Goal: Information Seeking & Learning: Compare options

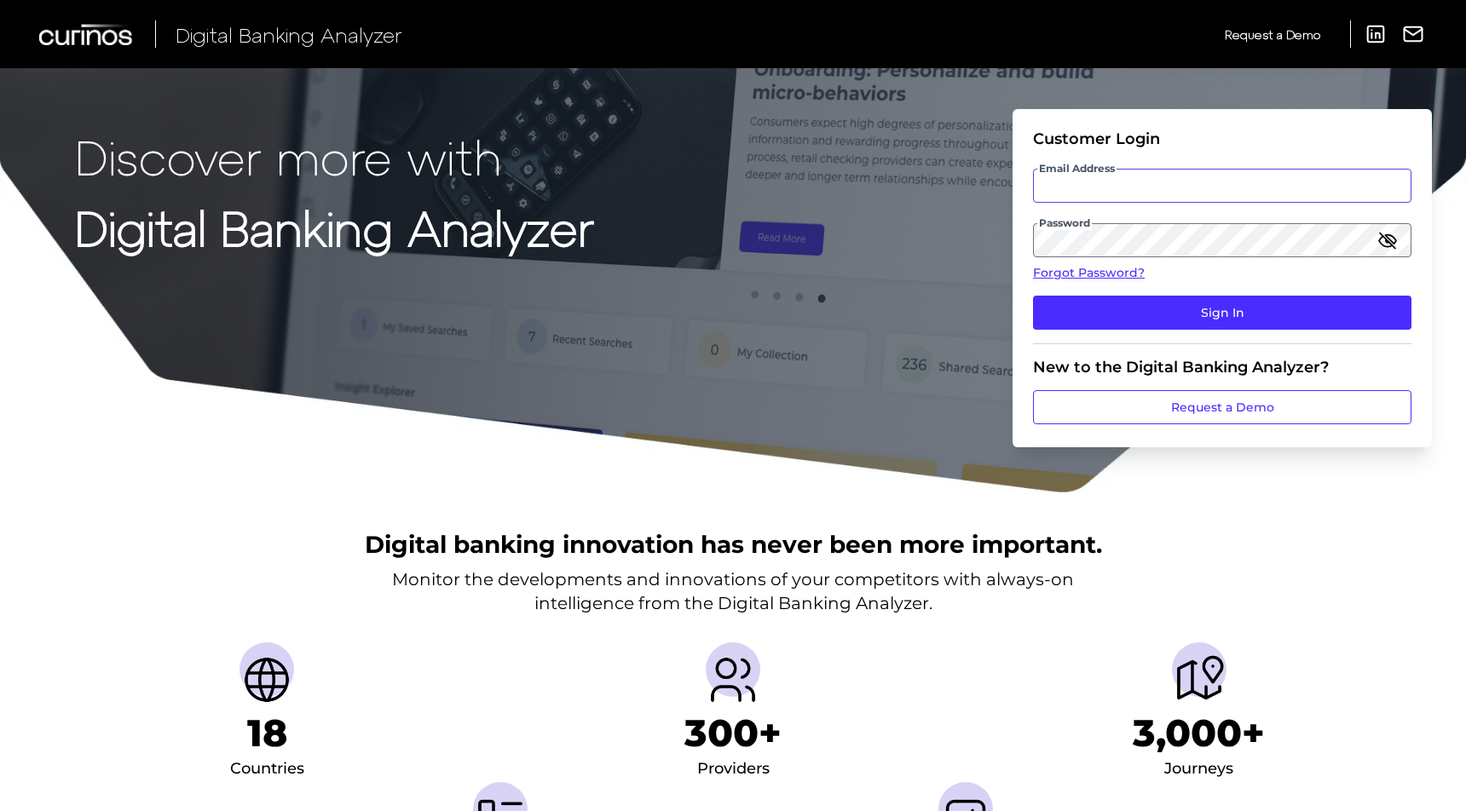
type input "[EMAIL_ADDRESS][DOMAIN_NAME]"
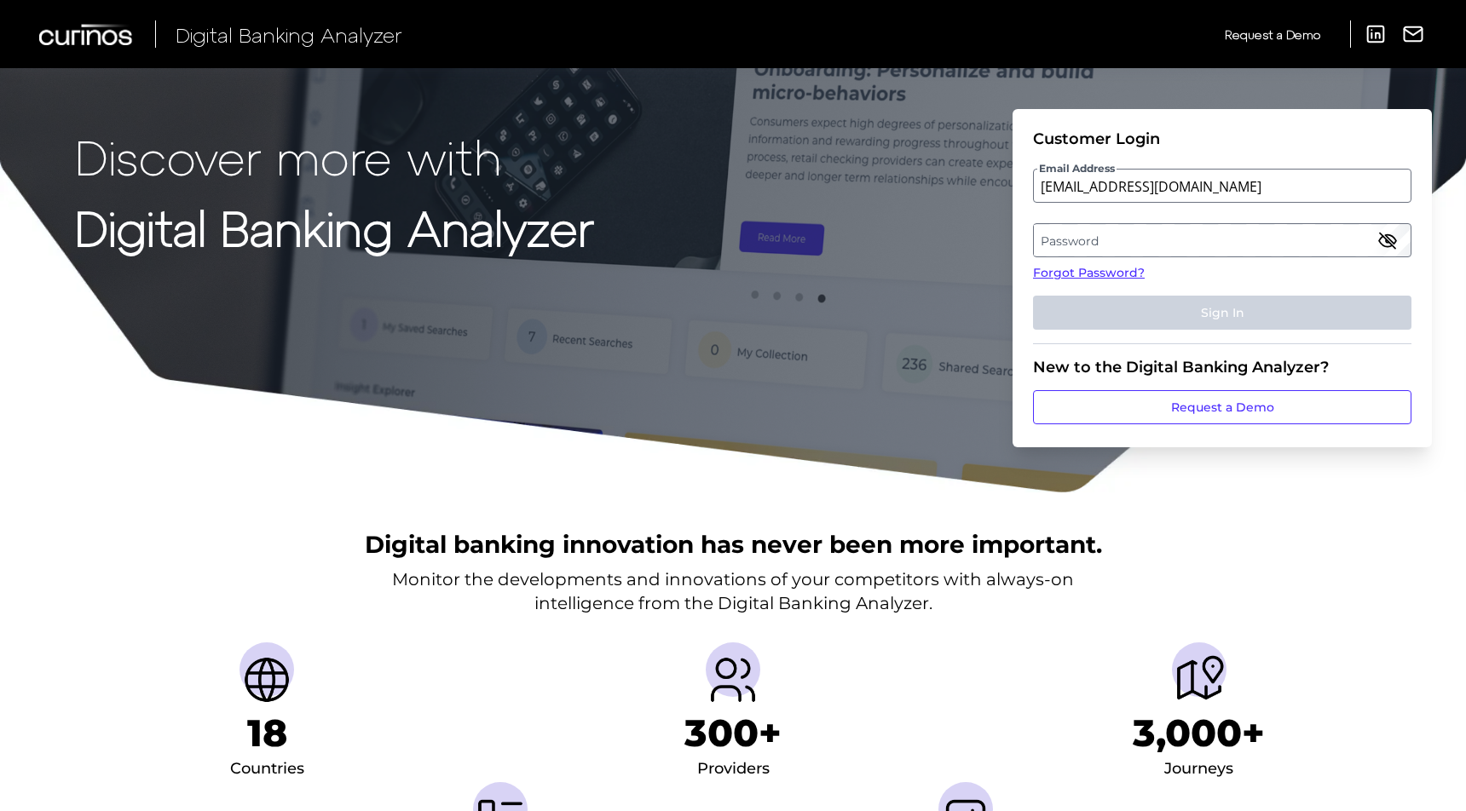
click at [1053, 238] on label "Password" at bounding box center [1222, 240] width 376 height 31
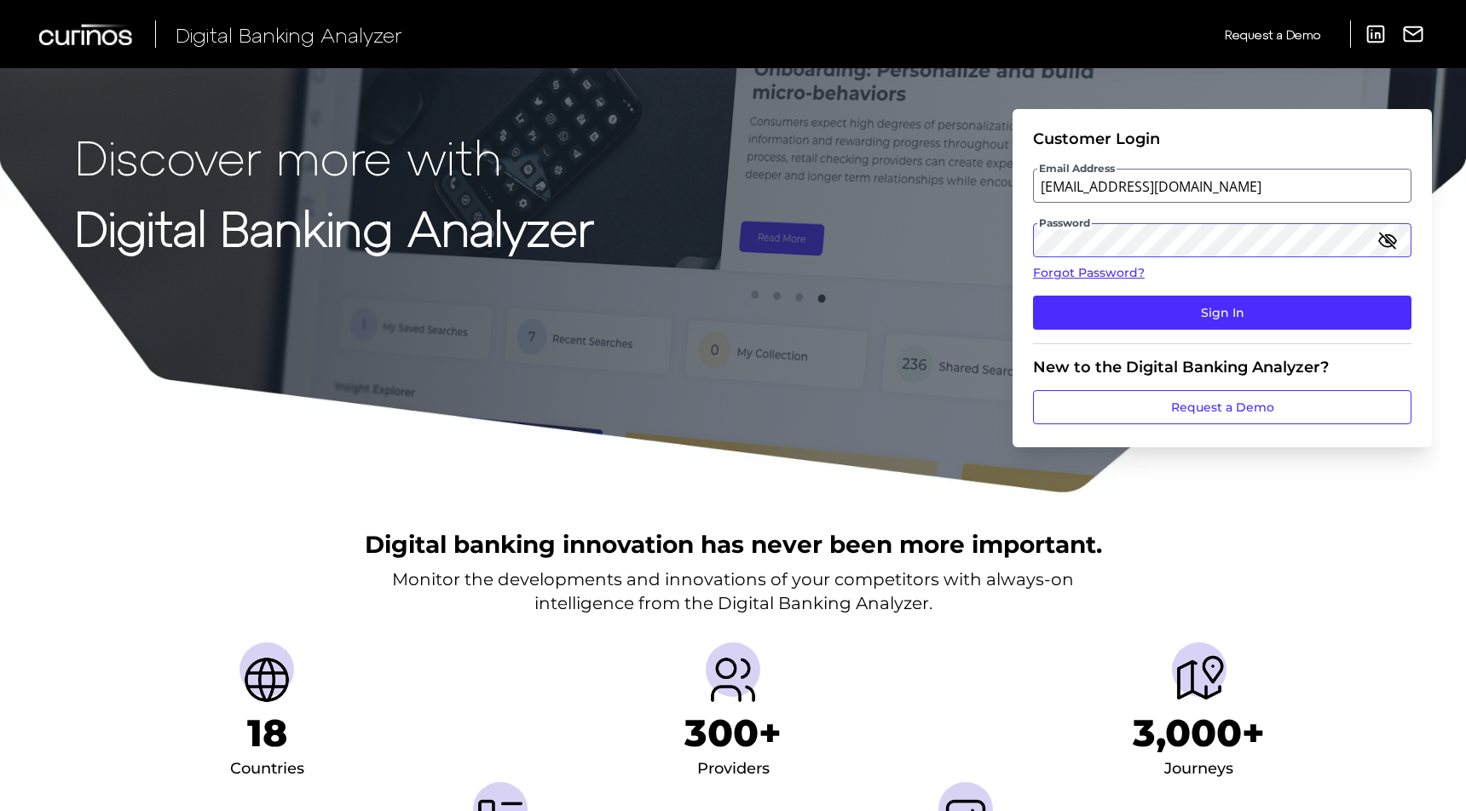
click at [1033, 296] on button "Sign In" at bounding box center [1222, 313] width 378 height 34
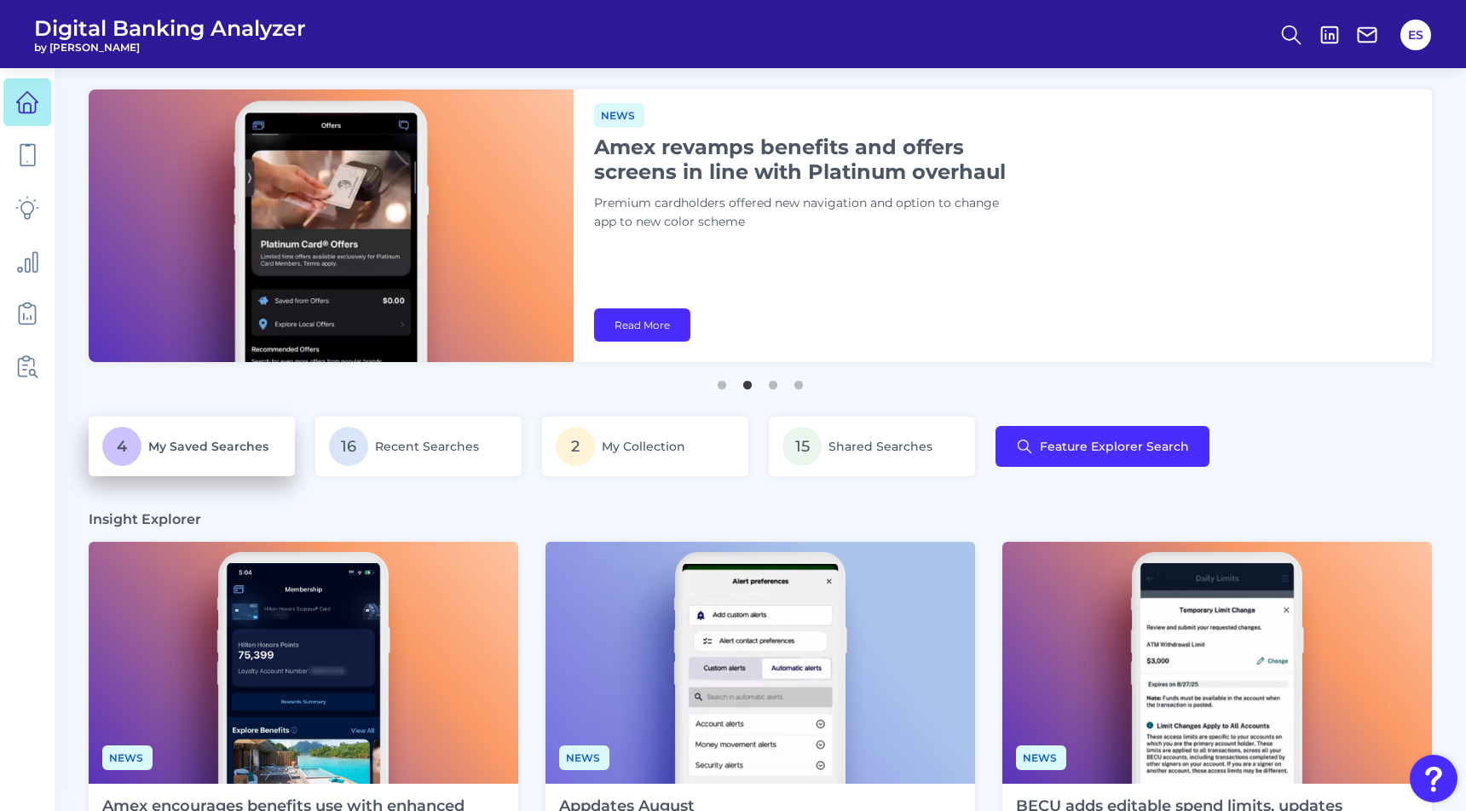
click at [210, 447] on span "My Saved Searches" at bounding box center [208, 446] width 120 height 15
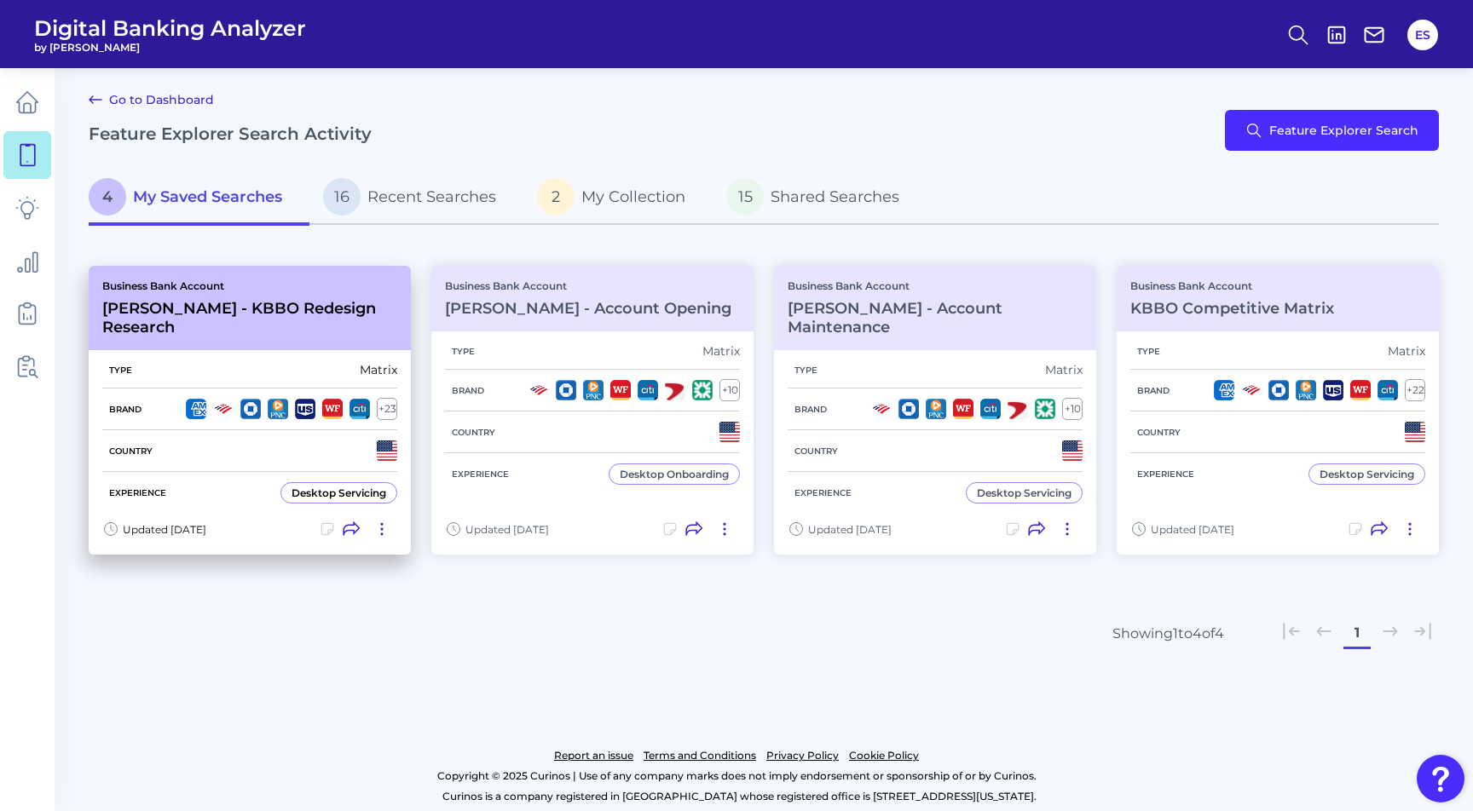
click at [344, 322] on div "Business Bank Account [PERSON_NAME] - KBBO Redesign Research" at bounding box center [250, 308] width 322 height 84
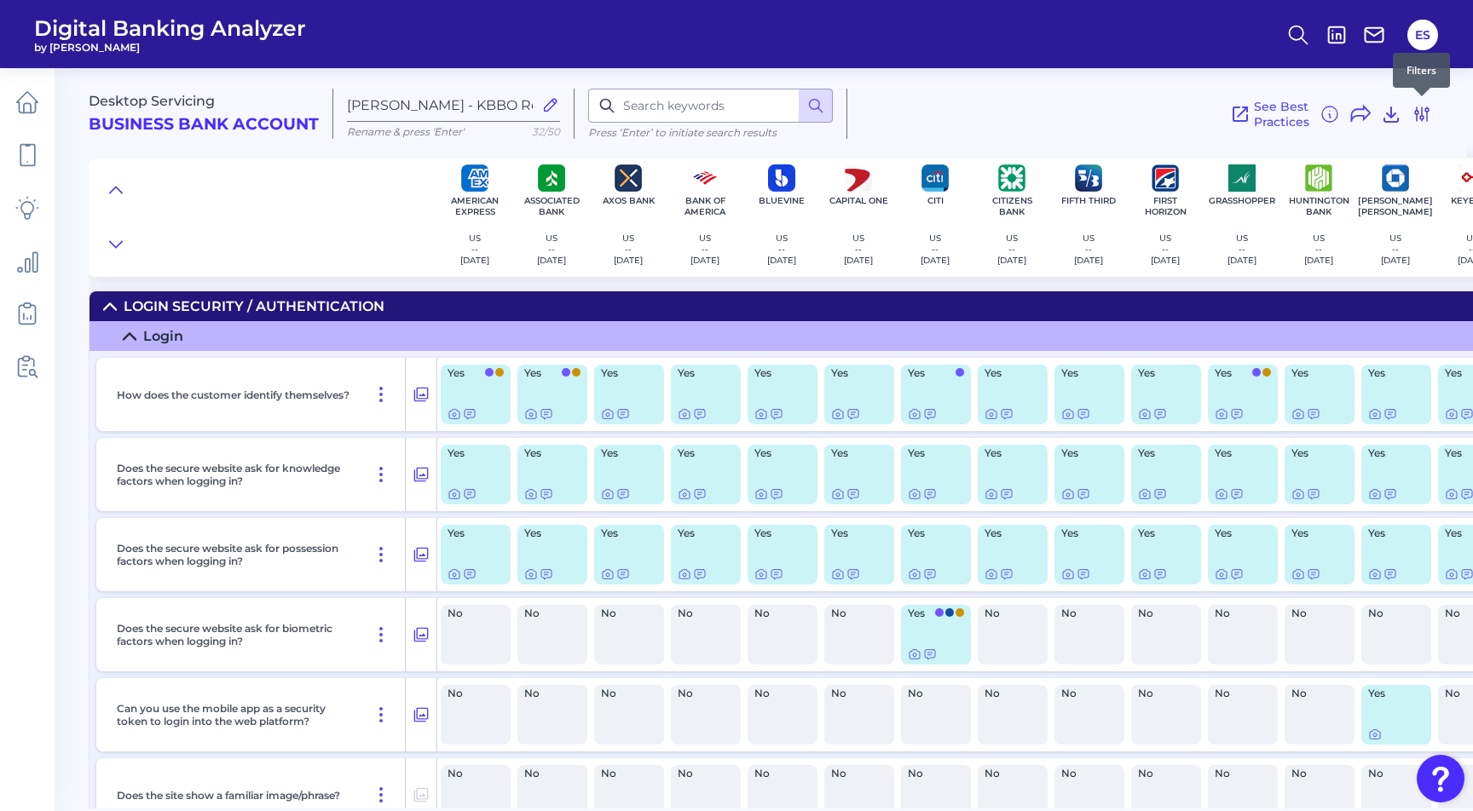
click at [1423, 120] on icon at bounding box center [1421, 114] width 20 height 20
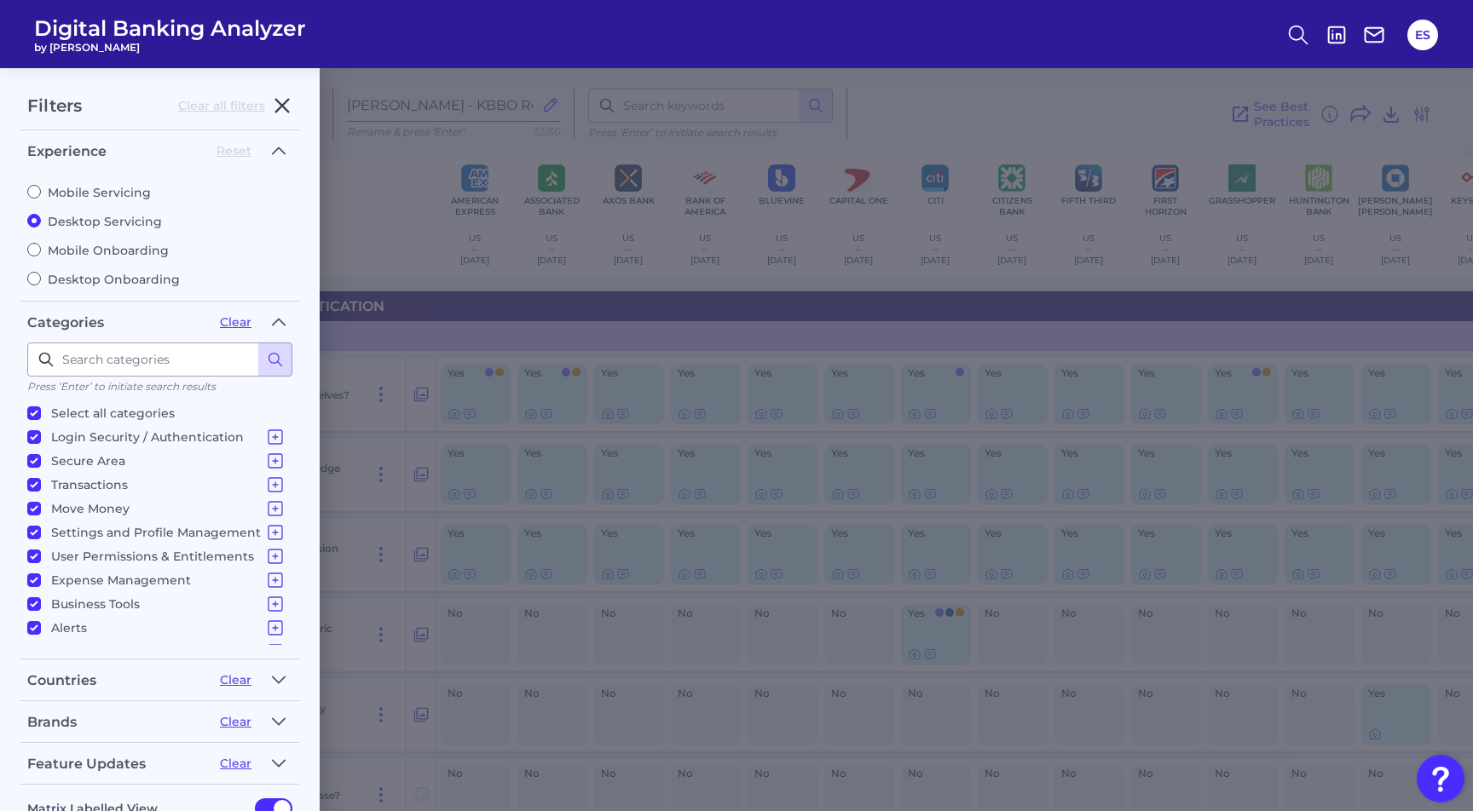
click at [278, 107] on icon "button" at bounding box center [282, 105] width 20 height 20
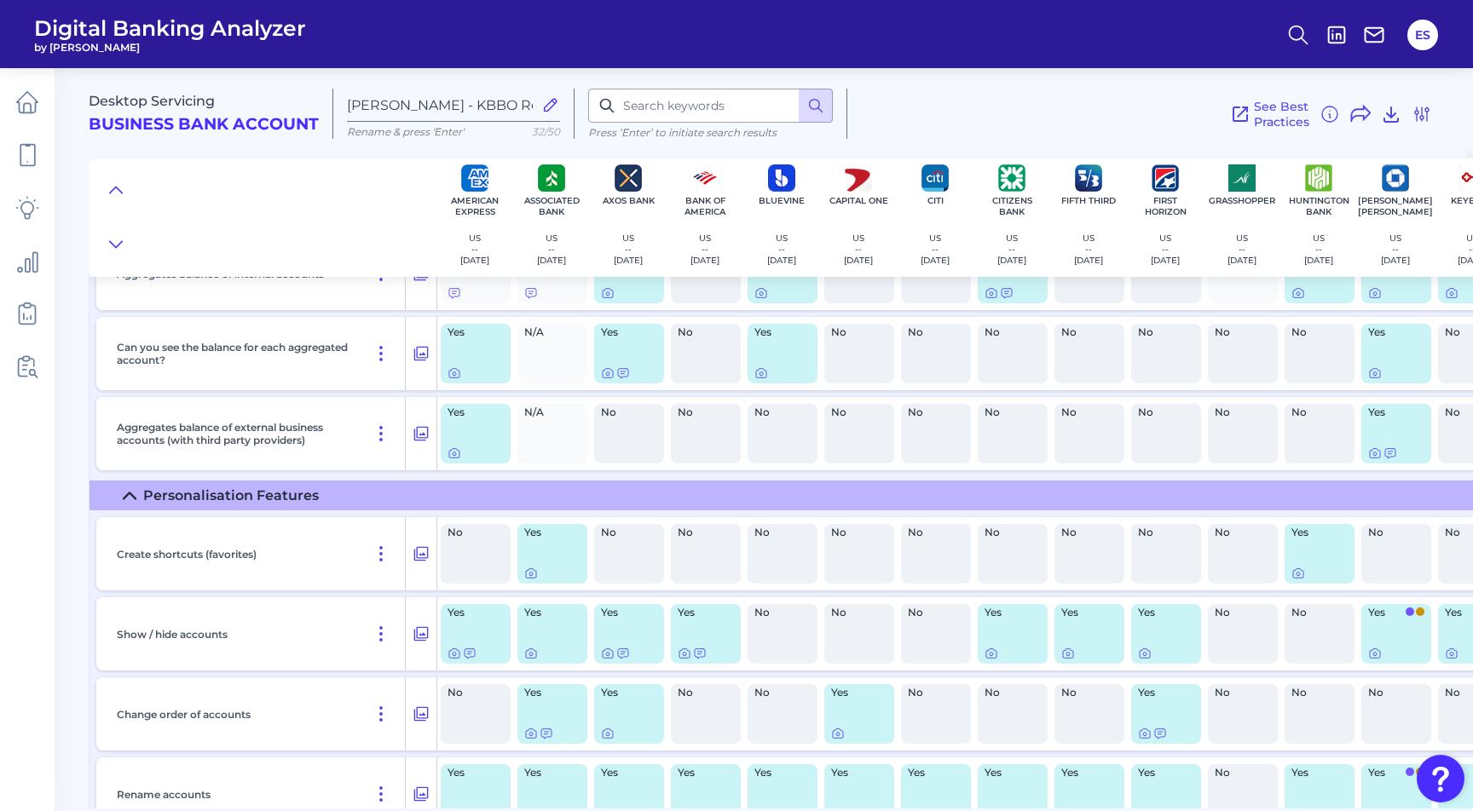
scroll to position [2499, 0]
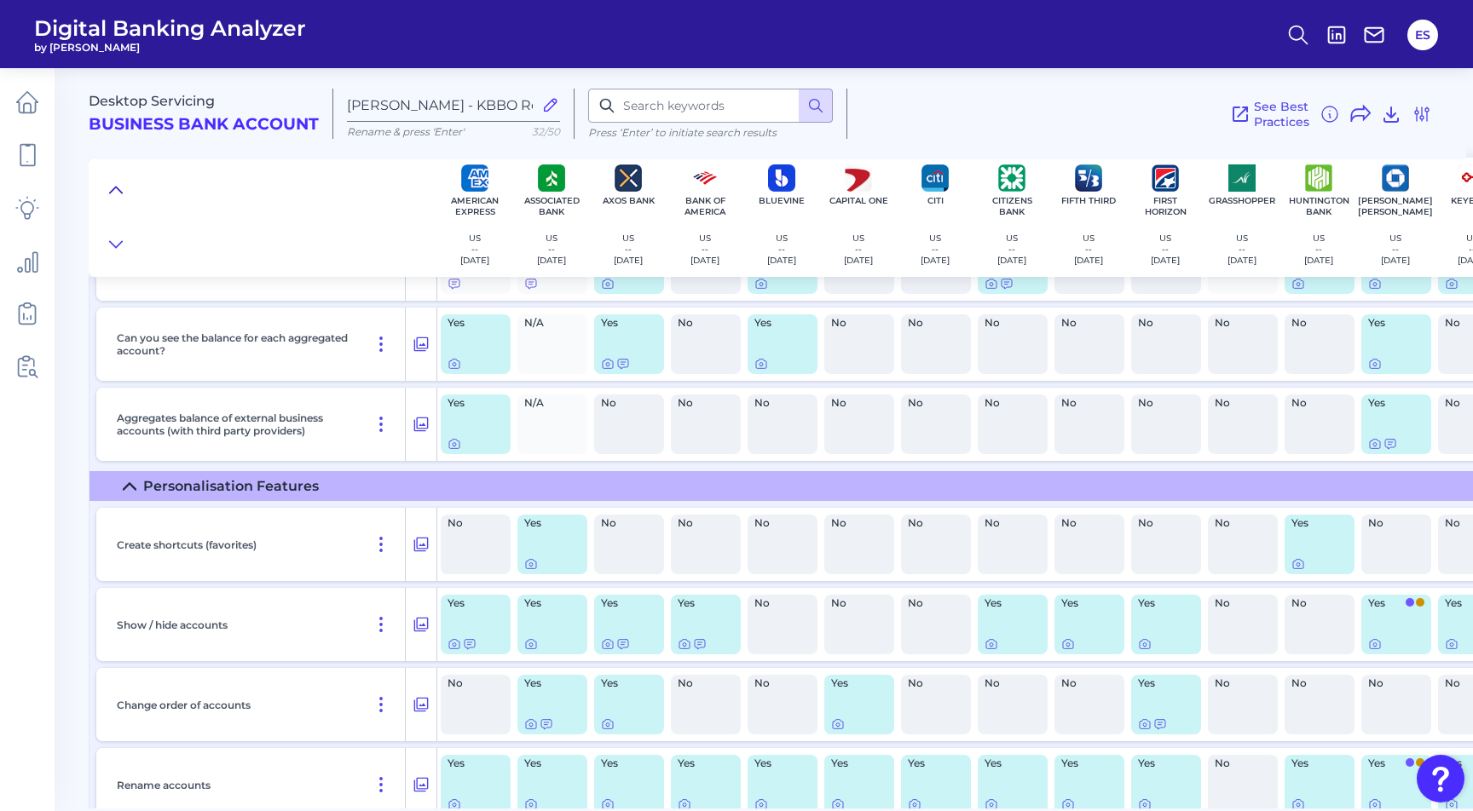
click at [116, 196] on icon at bounding box center [116, 190] width 14 height 17
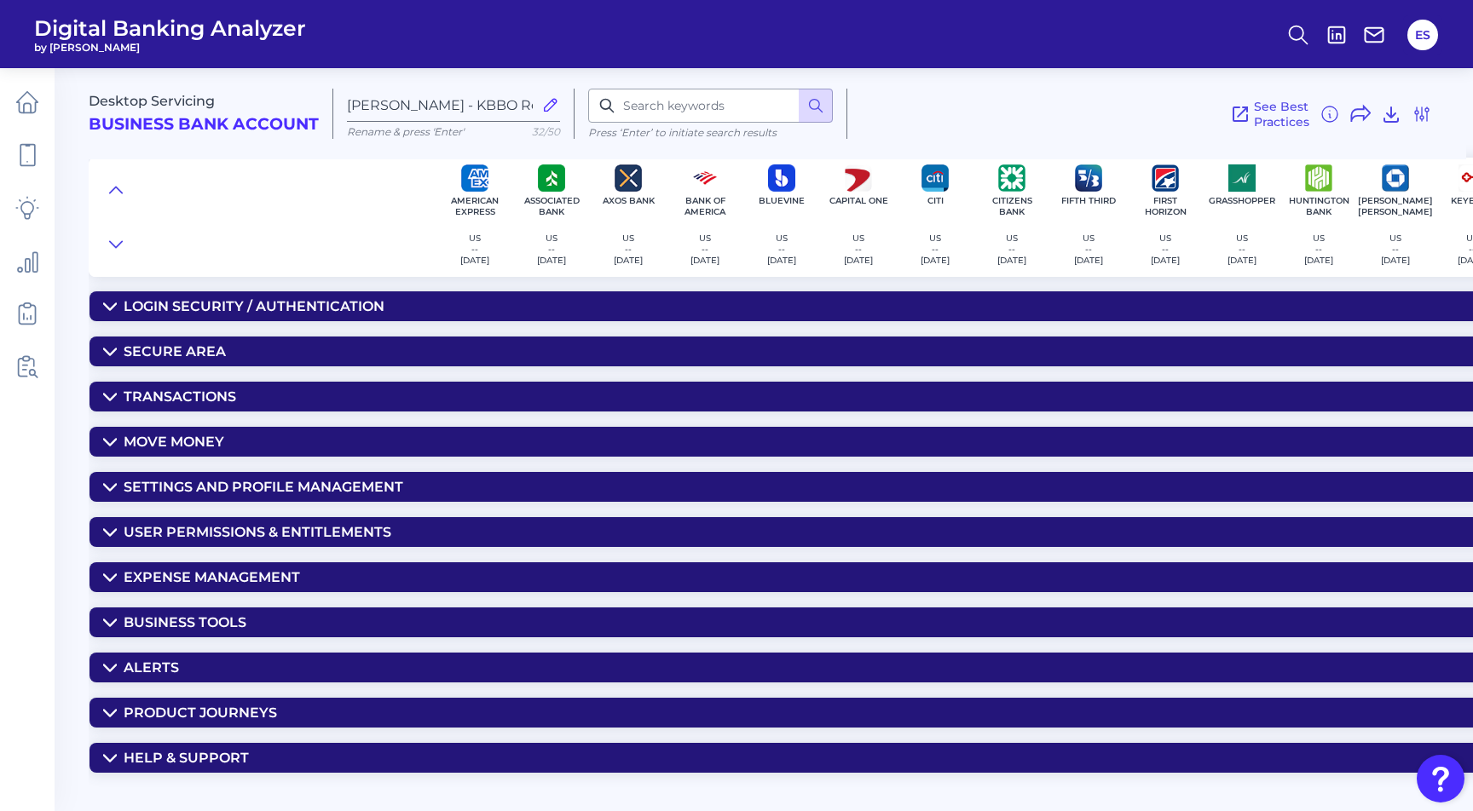
click at [105, 577] on icon at bounding box center [110, 578] width 14 height 14
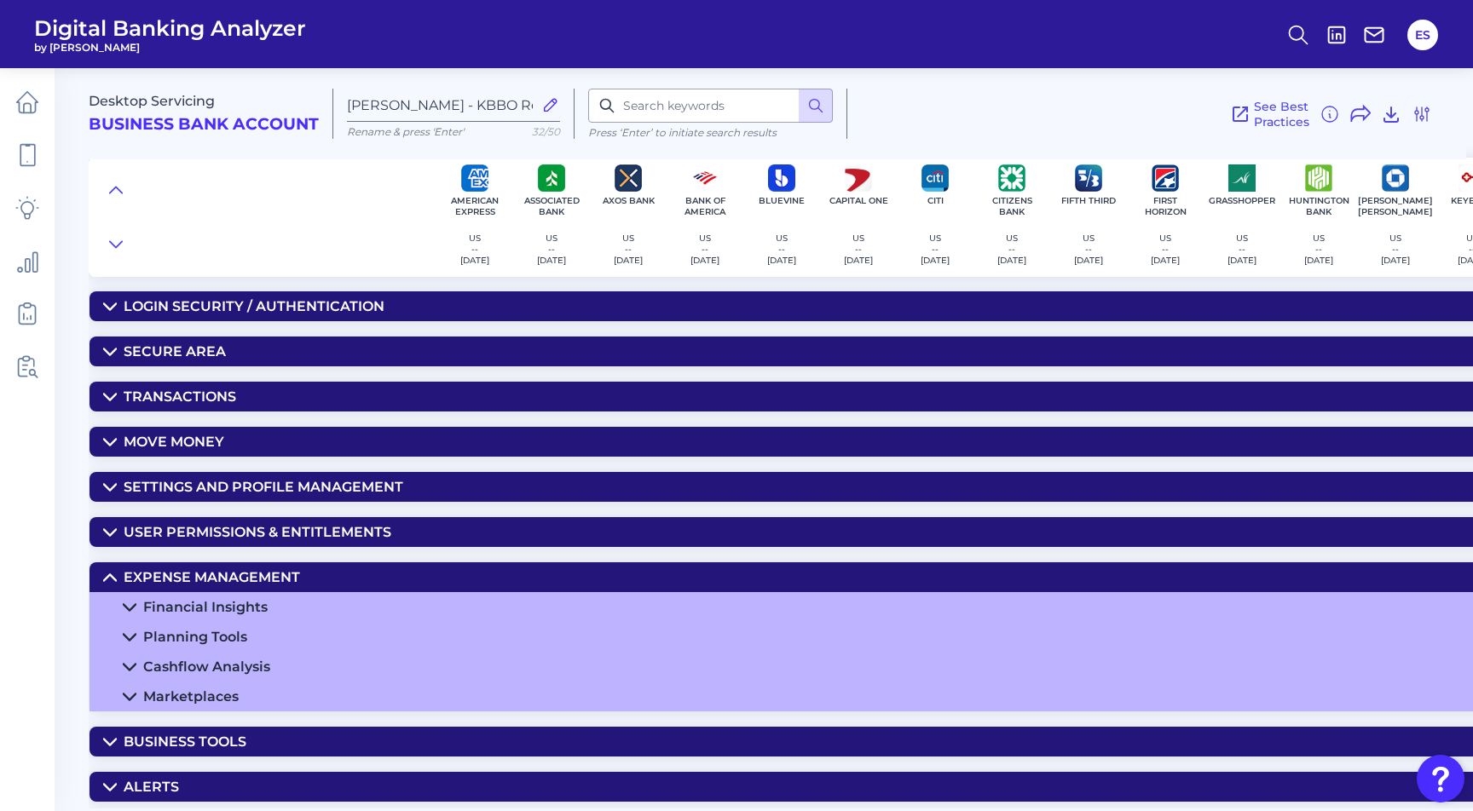
click at [130, 607] on icon at bounding box center [130, 608] width 14 height 14
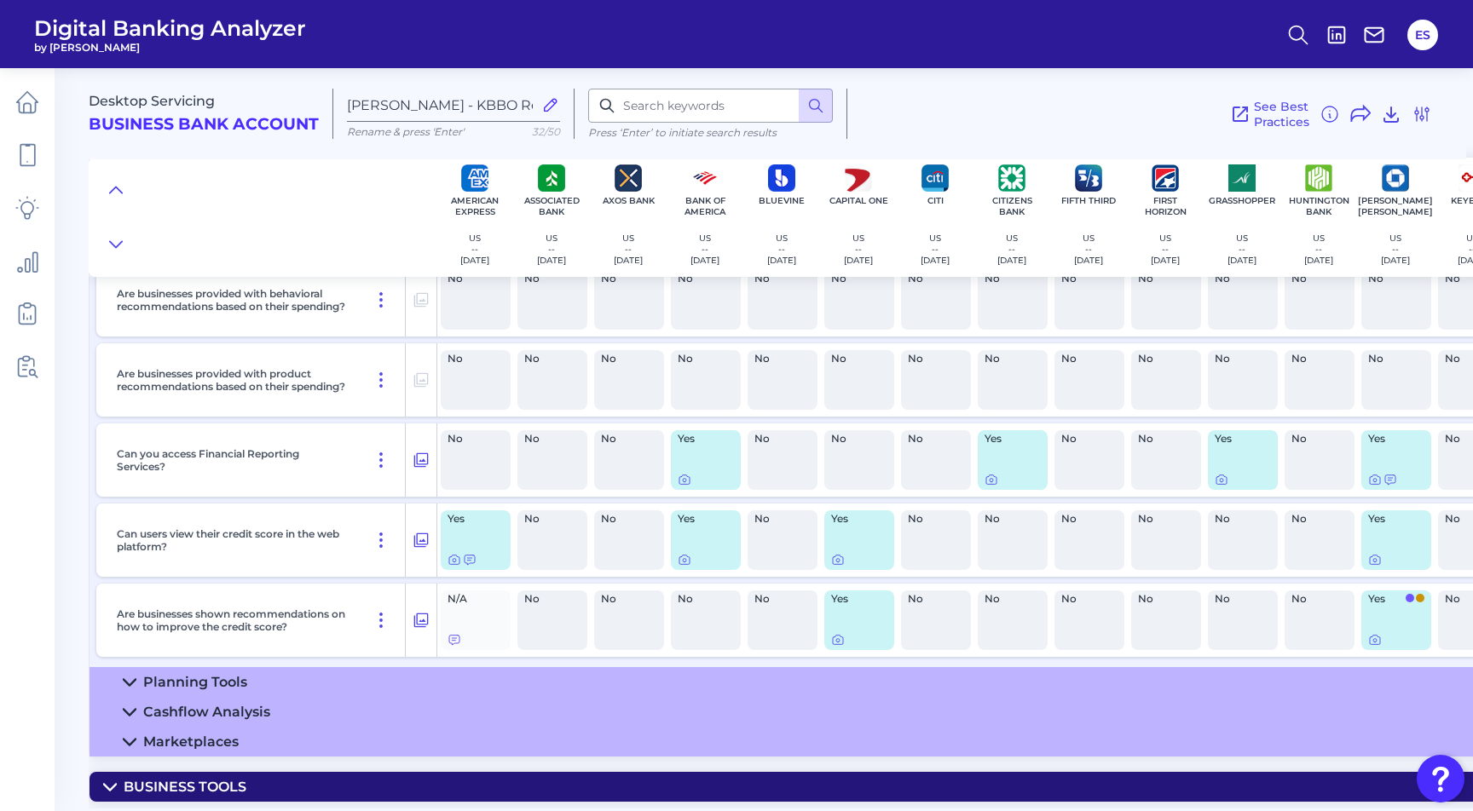
scroll to position [689, 0]
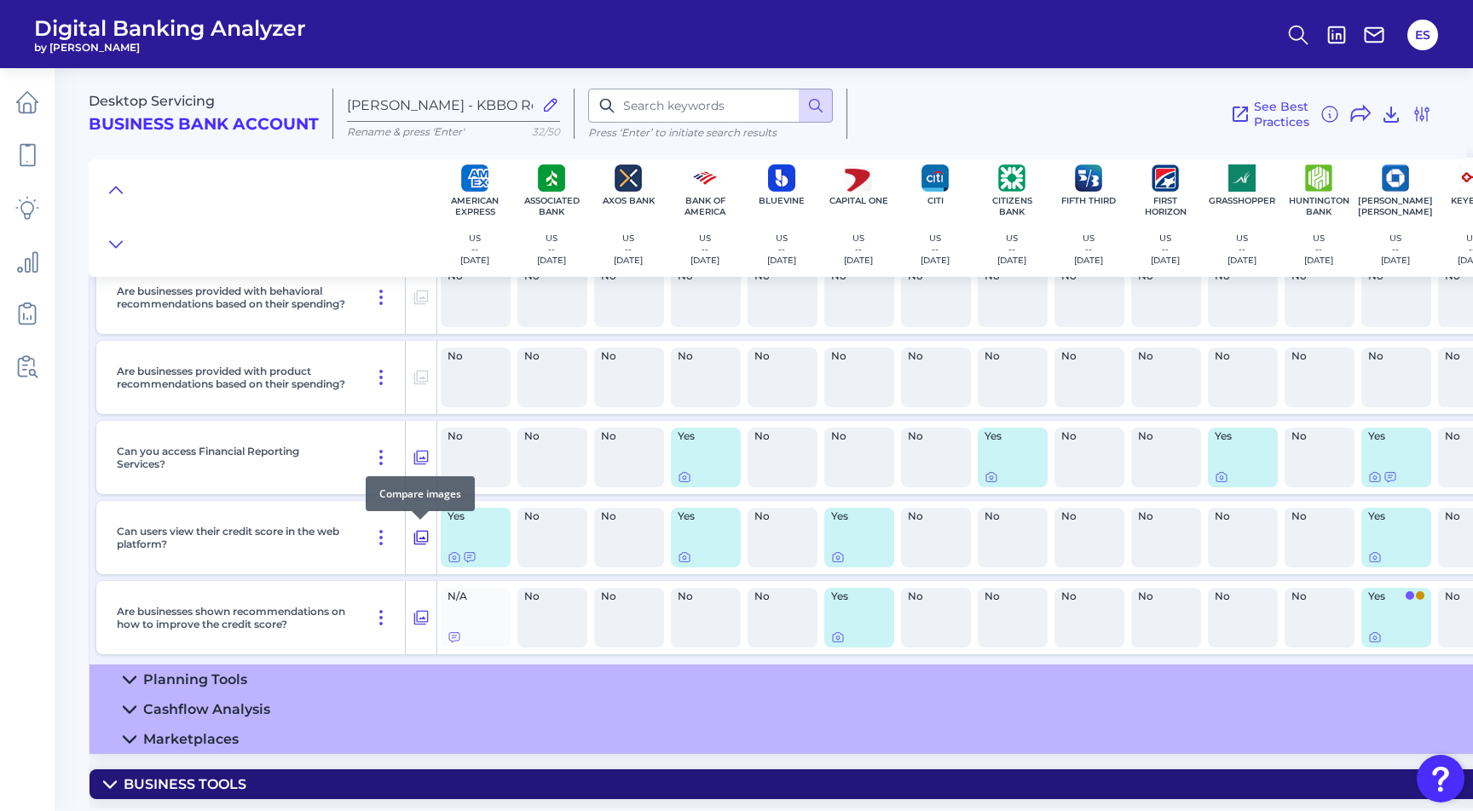
click at [424, 530] on icon at bounding box center [420, 538] width 17 height 20
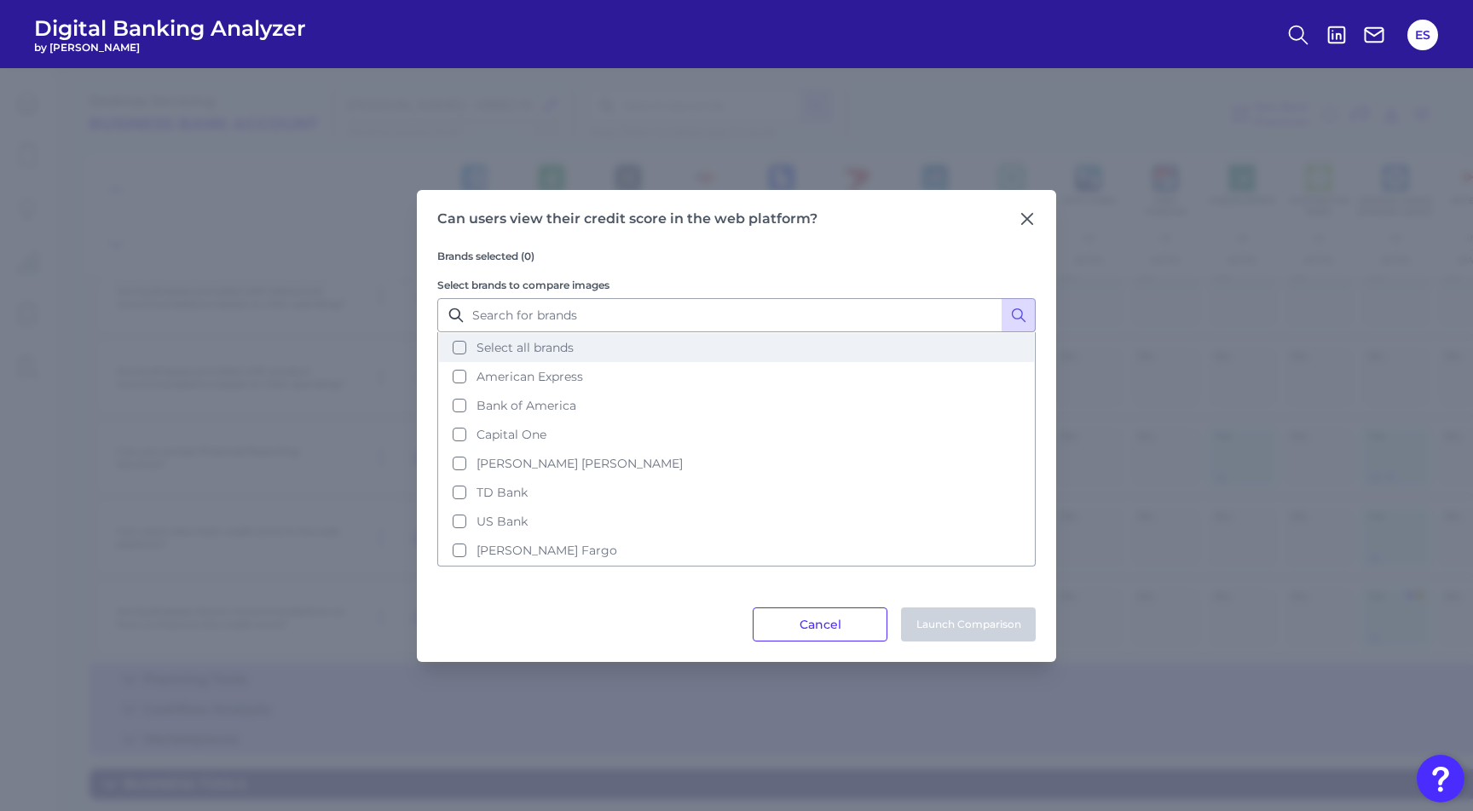
click at [462, 343] on button "Select all brands" at bounding box center [736, 347] width 595 height 29
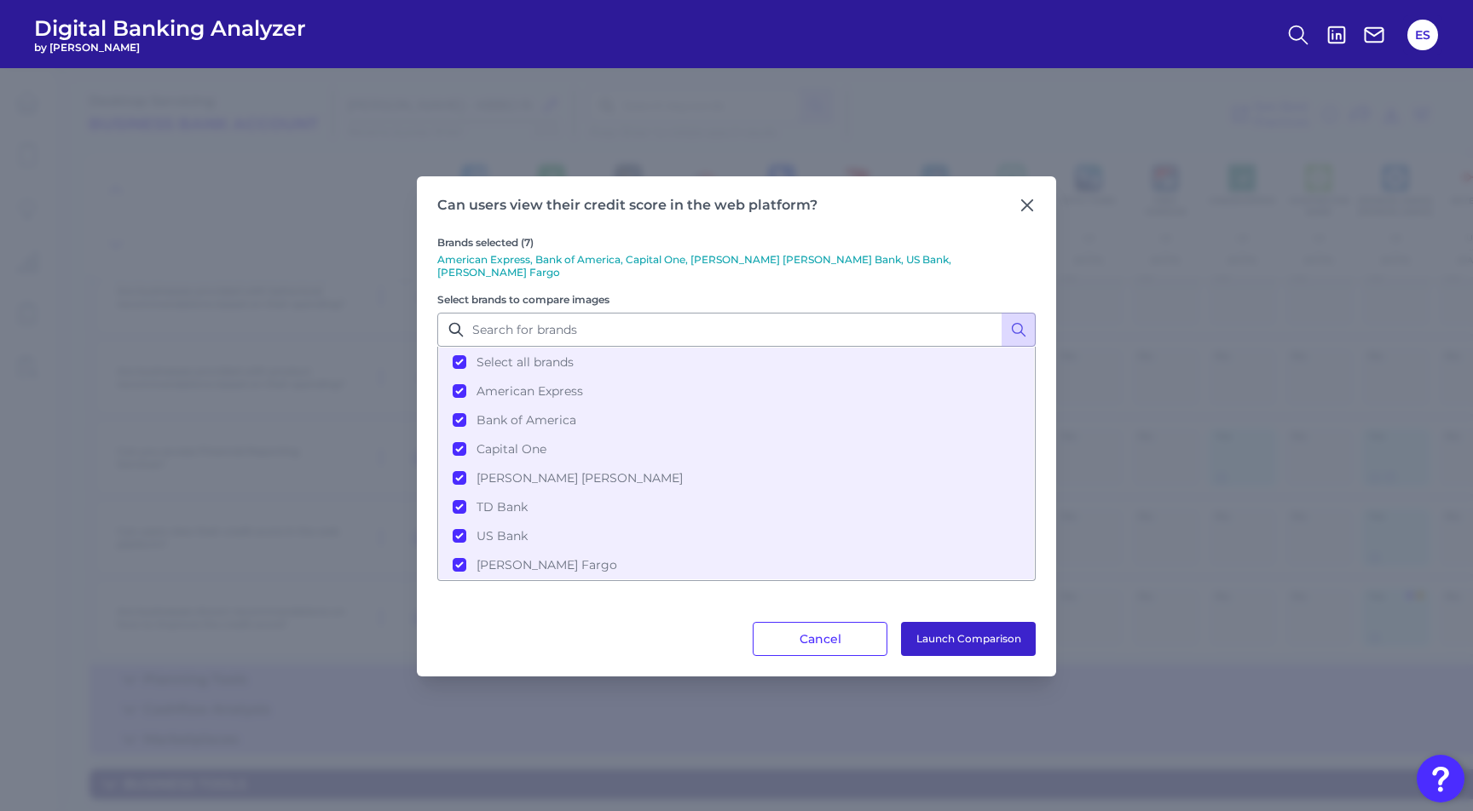
click at [960, 636] on button "Launch Comparison" at bounding box center [968, 639] width 135 height 34
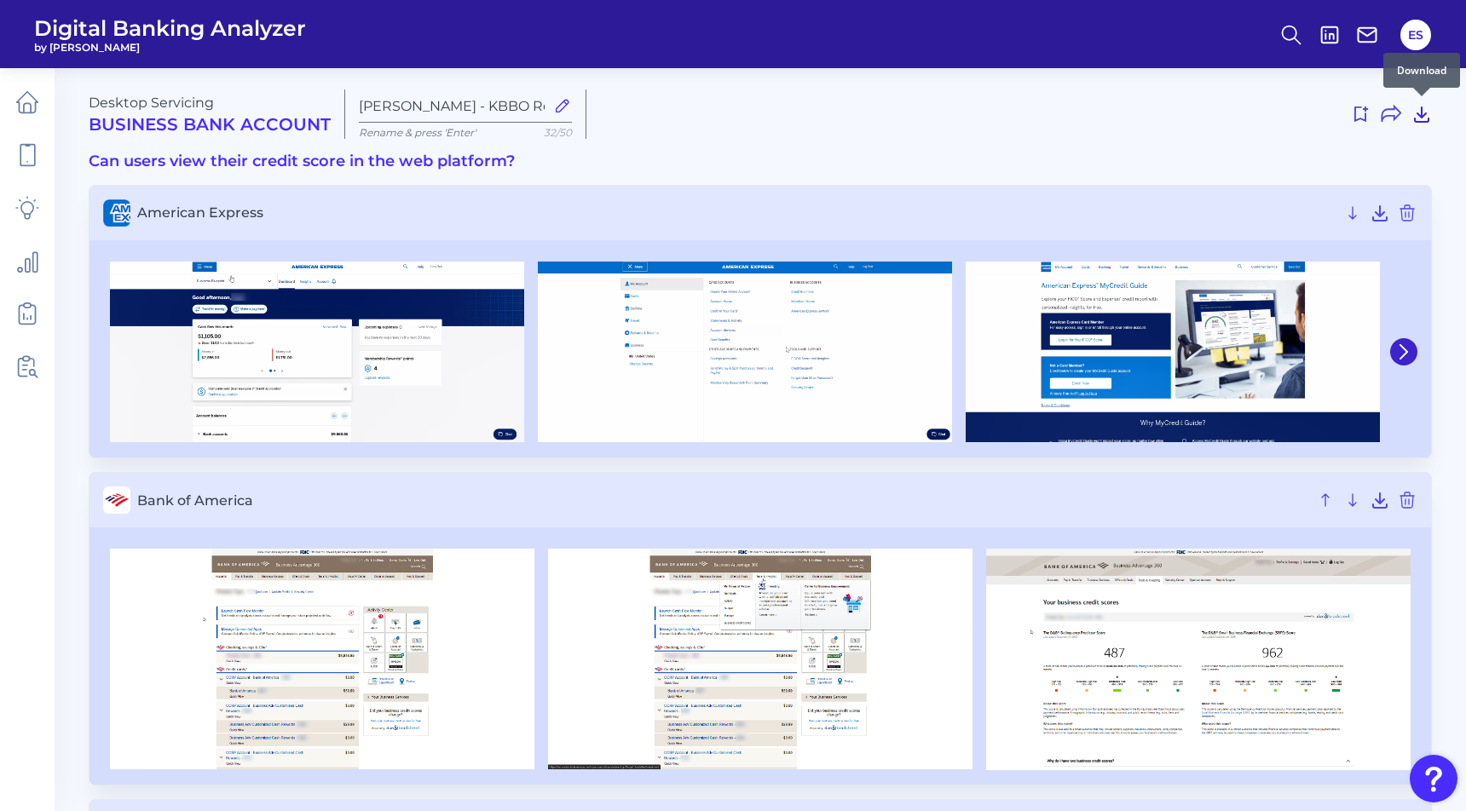
click at [1421, 114] on icon at bounding box center [1422, 114] width 14 height 14
